Goal: Transaction & Acquisition: Download file/media

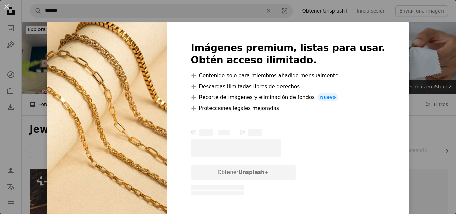
scroll to position [584, 0]
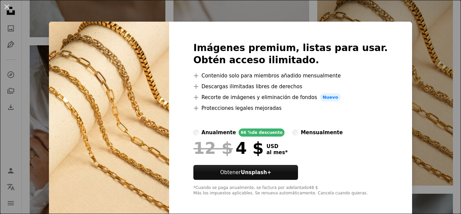
click at [39, 25] on div "An X shape Imágenes premium, listas para usar. Obtén acceso ilimitado. A plus s…" at bounding box center [230, 107] width 461 height 214
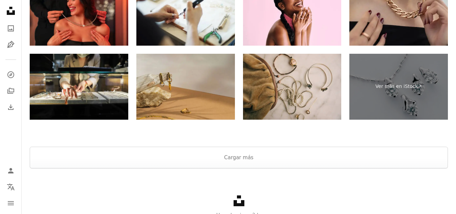
scroll to position [1671, 0]
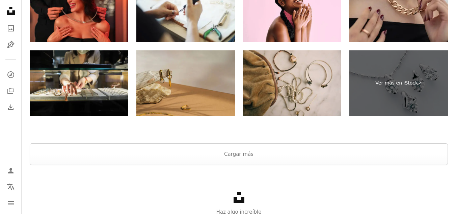
click at [396, 98] on link "Ver más en iStock ↗" at bounding box center [399, 83] width 99 height 66
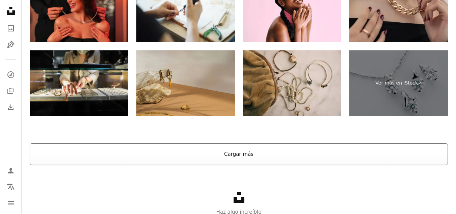
click at [255, 144] on button "Cargar más" at bounding box center [239, 154] width 418 height 22
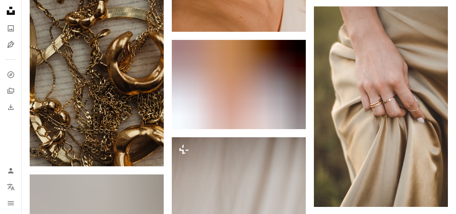
scroll to position [1405, 0]
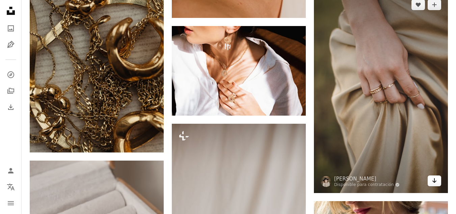
click at [437, 182] on icon "Arrow pointing down" at bounding box center [434, 180] width 5 height 8
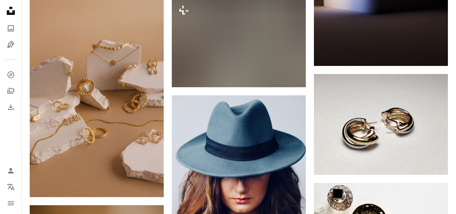
scroll to position [18667, 0]
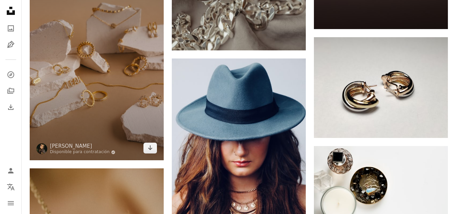
click at [71, 93] on img at bounding box center [97, 59] width 134 height 201
click at [41, 151] on img at bounding box center [41, 148] width 11 height 11
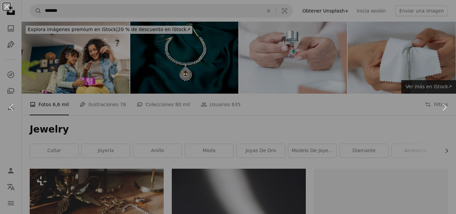
scroll to position [18667, 0]
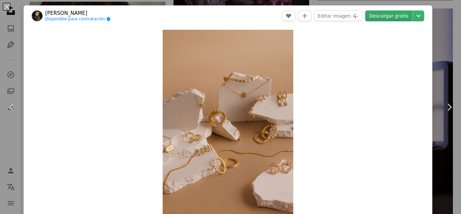
click at [387, 15] on link "Descargar gratis" at bounding box center [388, 15] width 47 height 11
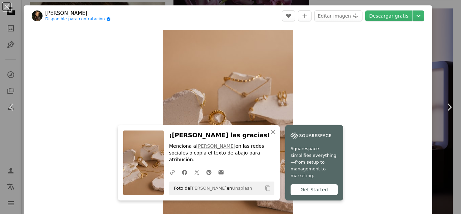
click at [444, 43] on div "An X shape Chevron left Chevron right An X shape Cerrar ¡[PERSON_NAME] las grac…" at bounding box center [230, 107] width 461 height 214
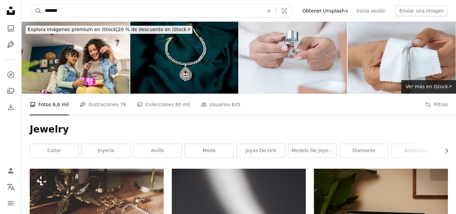
click at [77, 6] on input "*******" at bounding box center [152, 10] width 220 height 13
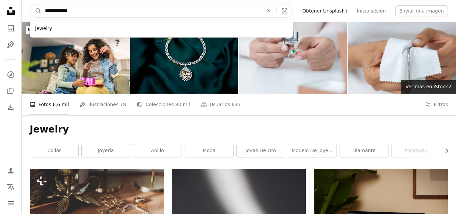
type input "**********"
click at [30, 4] on button "A magnifying glass" at bounding box center [35, 10] width 11 height 13
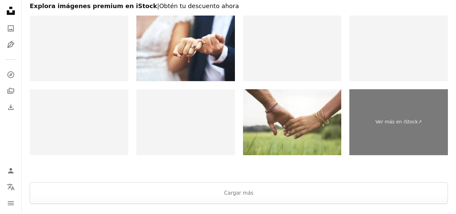
scroll to position [1698, 0]
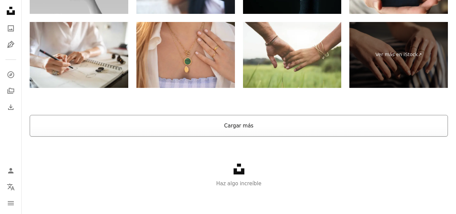
click at [379, 135] on button "Cargar más" at bounding box center [239, 126] width 418 height 22
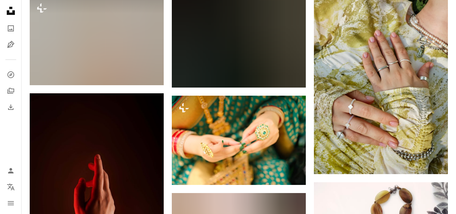
scroll to position [5392, 0]
